Goal: Task Accomplishment & Management: Use online tool/utility

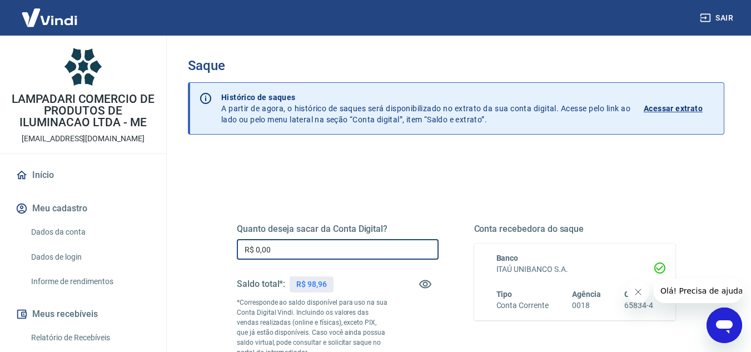
drag, startPoint x: 295, startPoint y: 244, endPoint x: 202, endPoint y: 244, distance: 92.3
click at [203, 244] on div "Quanto deseja sacar da Conta Digital? R$ 0,00 ​ Saldo total*: R$ 98,96 *Corresp…" at bounding box center [456, 356] width 537 height 408
drag, startPoint x: 301, startPoint y: 250, endPoint x: 141, endPoint y: 222, distance: 163.1
click at [141, 222] on div "Sair LAMPADARI COMERCIO DE PRODUTOS DE ILUMINACAO LTDA - ME atendimento@lampada…" at bounding box center [375, 176] width 751 height 352
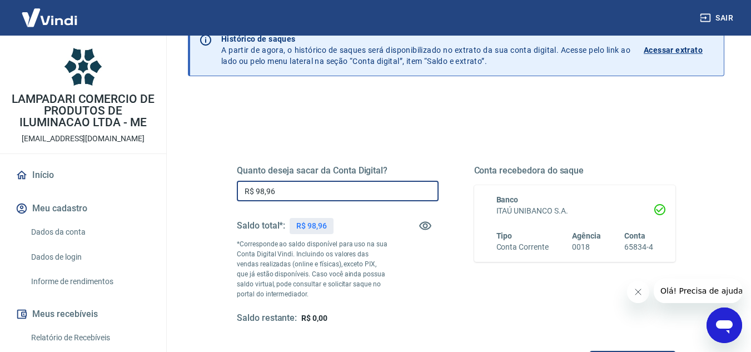
scroll to position [208, 0]
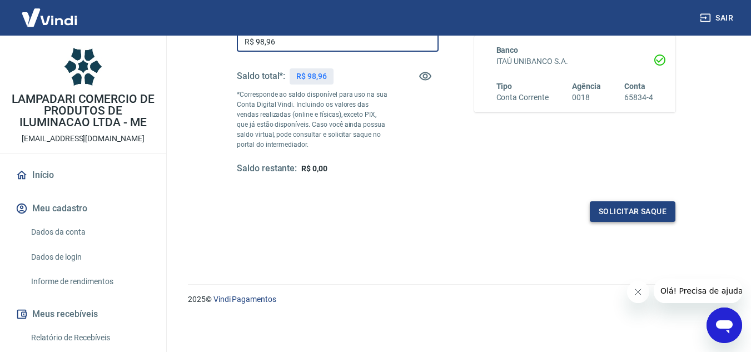
type input "R$ 98,96"
click at [657, 210] on button "Solicitar saque" at bounding box center [633, 211] width 86 height 21
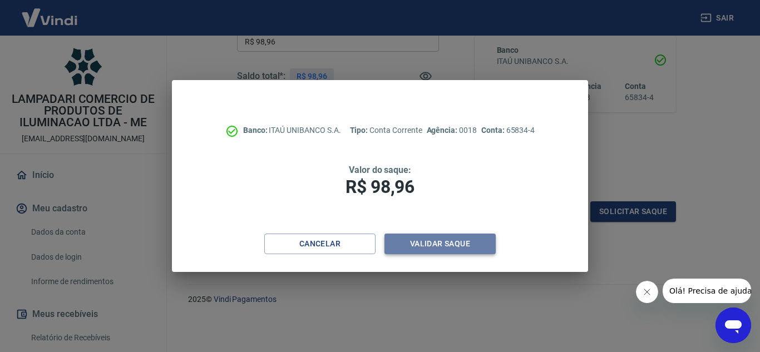
click at [424, 249] on button "Validar saque" at bounding box center [439, 244] width 111 height 21
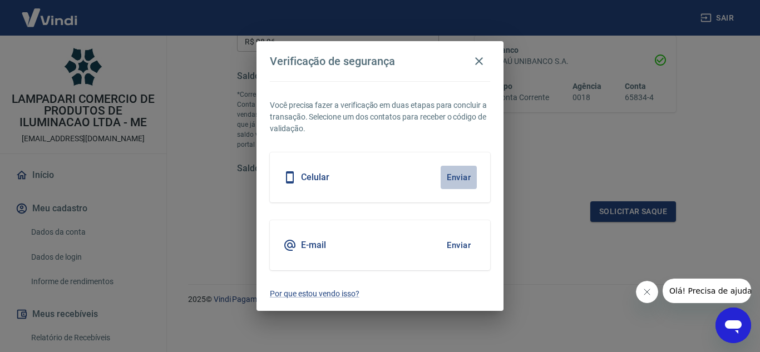
click at [464, 175] on button "Enviar" at bounding box center [459, 177] width 36 height 23
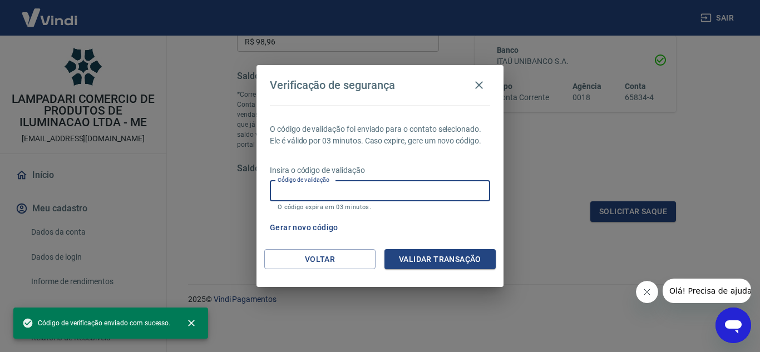
click at [385, 191] on input "Código de validação" at bounding box center [380, 191] width 220 height 21
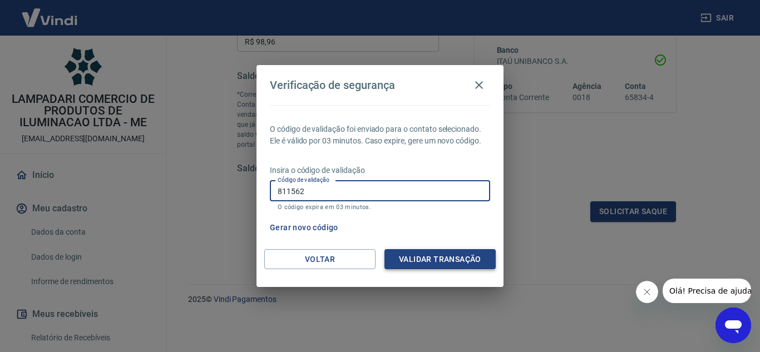
type input "811562"
click at [435, 260] on button "Validar transação" at bounding box center [439, 259] width 111 height 21
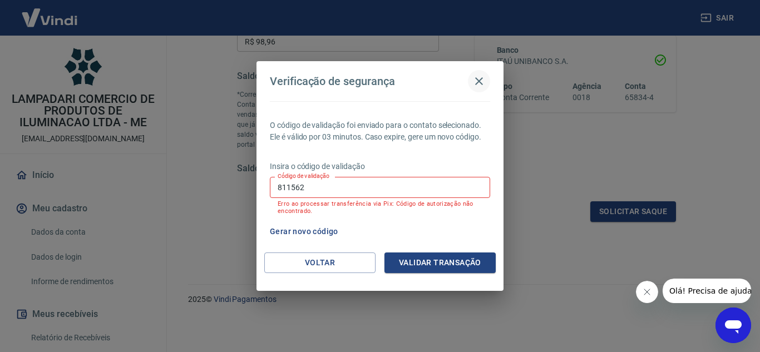
click at [488, 80] on button "button" at bounding box center [479, 81] width 22 height 22
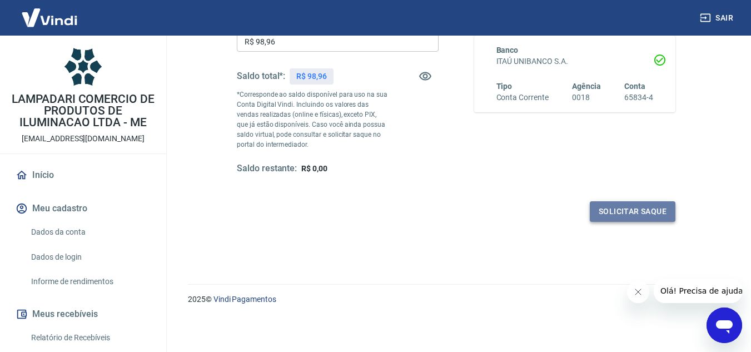
click at [622, 211] on button "Solicitar saque" at bounding box center [633, 211] width 86 height 21
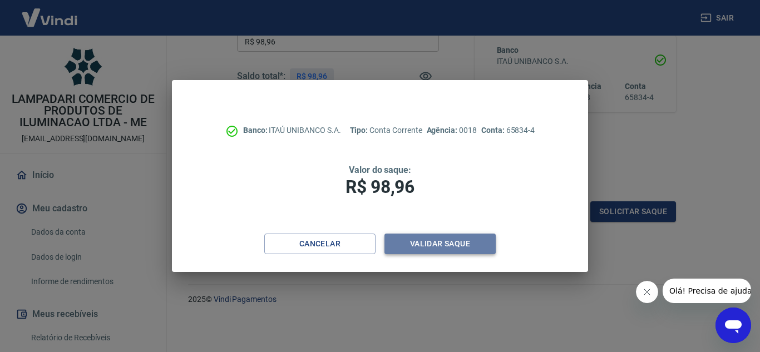
click at [429, 244] on button "Validar saque" at bounding box center [439, 244] width 111 height 21
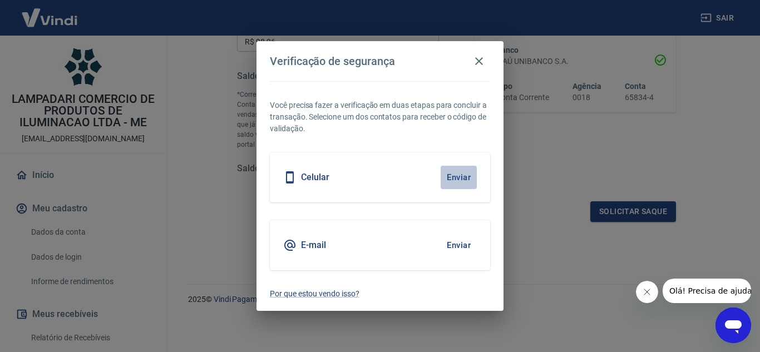
click at [463, 179] on button "Enviar" at bounding box center [459, 177] width 36 height 23
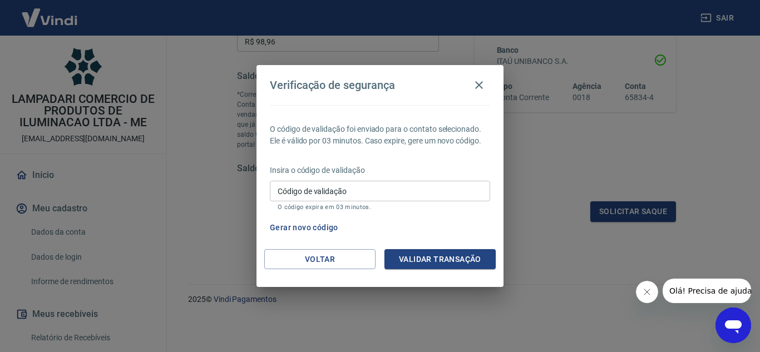
click at [404, 190] on input "Código de validação" at bounding box center [380, 191] width 220 height 21
click at [294, 226] on button "Gerar novo código" at bounding box center [303, 227] width 77 height 21
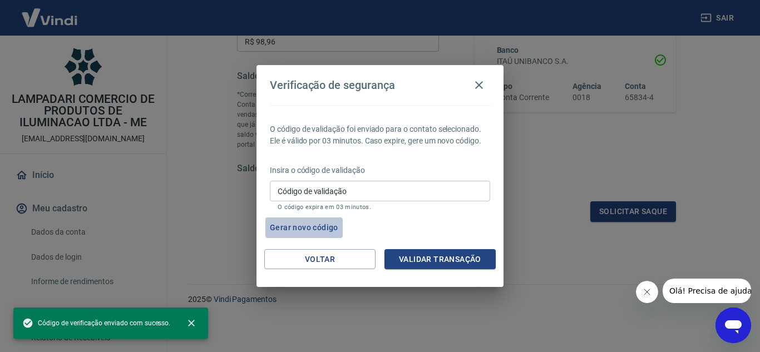
click at [318, 223] on button "Gerar novo código" at bounding box center [303, 227] width 77 height 21
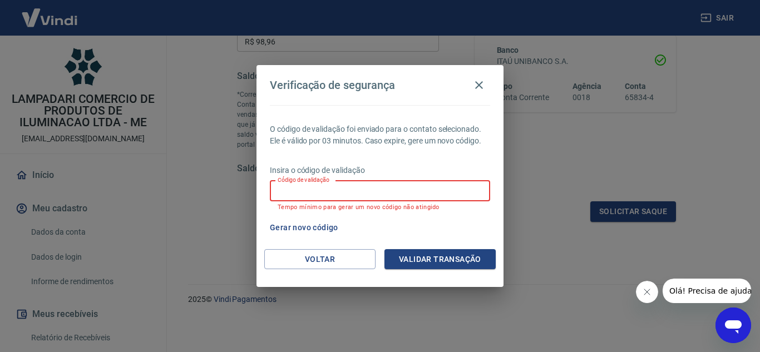
click at [350, 194] on input "Código de validação" at bounding box center [380, 191] width 220 height 21
click at [484, 83] on icon "button" at bounding box center [478, 84] width 13 height 13
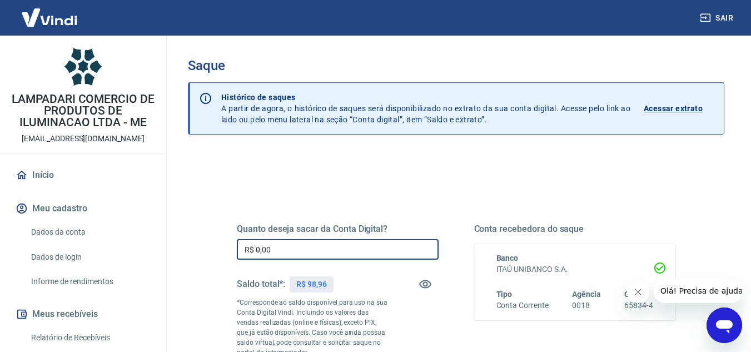
drag, startPoint x: 290, startPoint y: 248, endPoint x: 155, endPoint y: 235, distance: 135.2
click at [160, 239] on div "Sair LAMPADARI COMERCIO DE PRODUTOS DE ILUMINACAO LTDA - ME [EMAIL_ADDRESS][DOM…" at bounding box center [375, 176] width 751 height 352
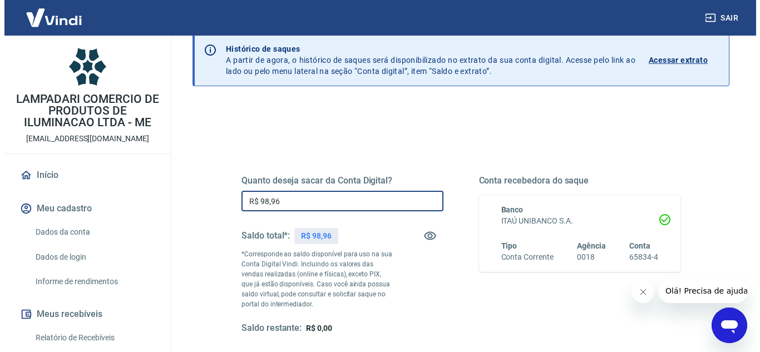
scroll to position [111, 0]
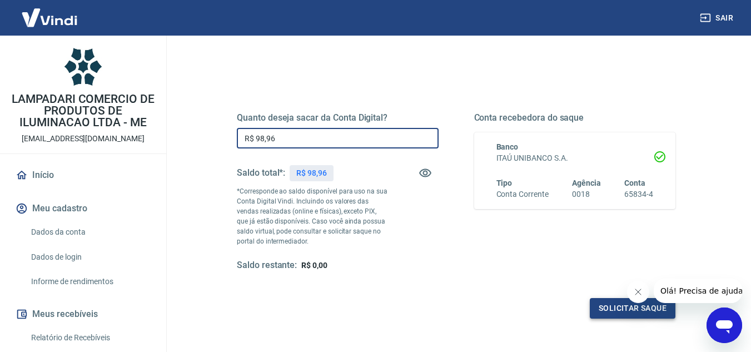
type input "R$ 98,96"
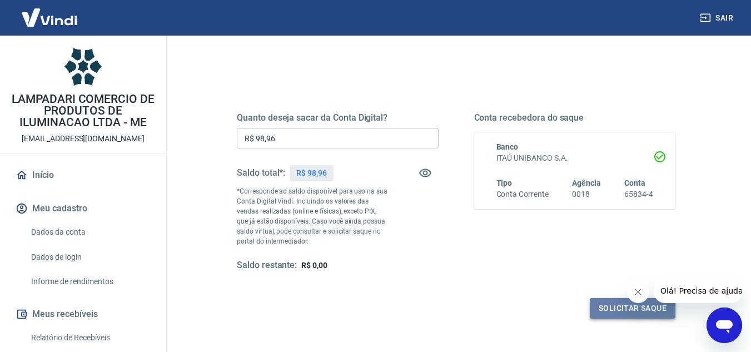
click at [608, 309] on button "Solicitar saque" at bounding box center [633, 308] width 86 height 21
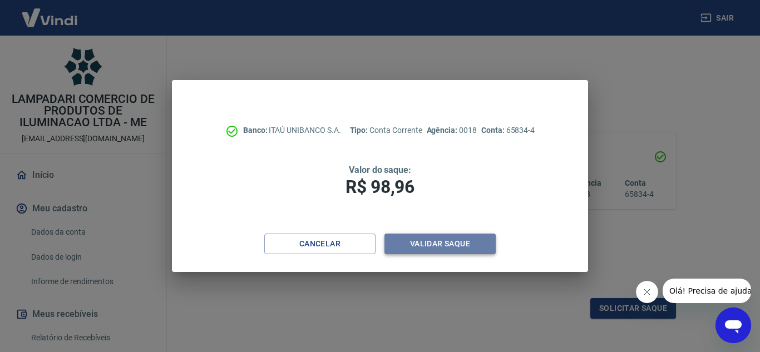
click at [477, 242] on button "Validar saque" at bounding box center [439, 244] width 111 height 21
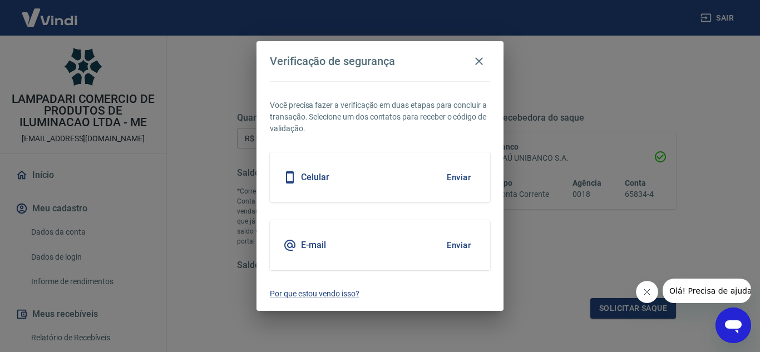
click at [453, 174] on button "Enviar" at bounding box center [459, 177] width 36 height 23
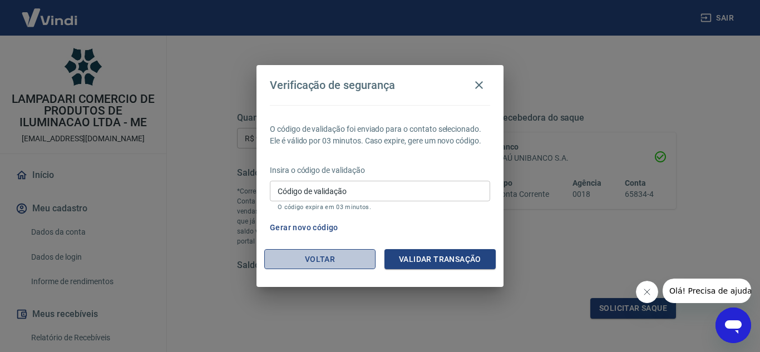
click at [324, 269] on button "Voltar" at bounding box center [319, 259] width 111 height 21
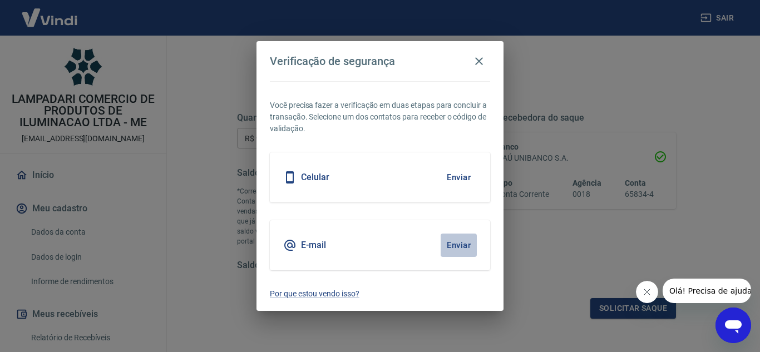
click at [458, 246] on button "Enviar" at bounding box center [459, 245] width 36 height 23
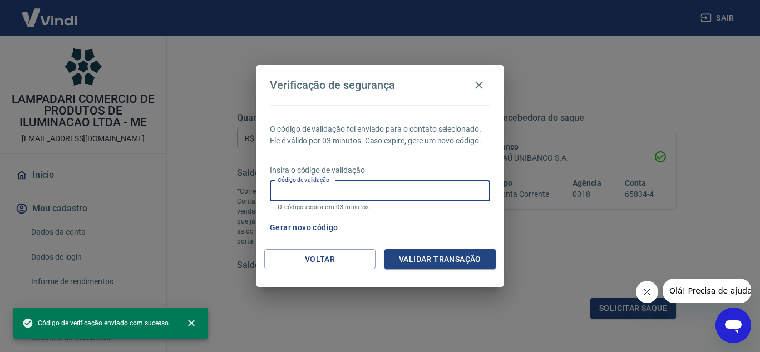
click at [317, 187] on input "Código de validação" at bounding box center [380, 191] width 220 height 21
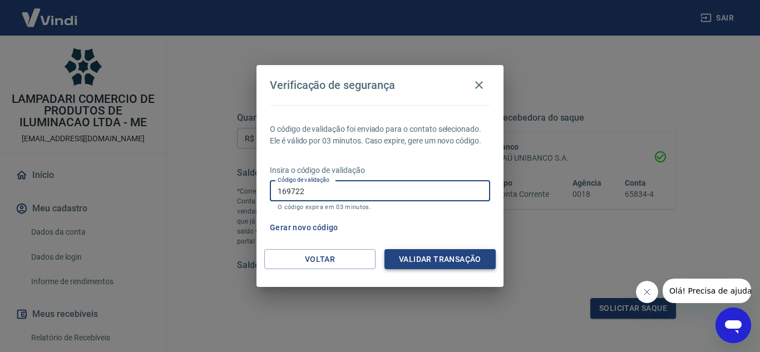
type input "169722"
click at [456, 256] on button "Validar transação" at bounding box center [439, 259] width 111 height 21
